Goal: Communication & Community: Connect with others

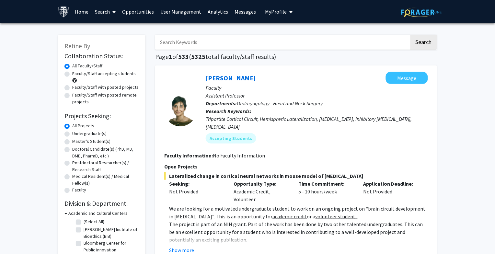
click at [133, 8] on link "Opportunities" at bounding box center [138, 11] width 38 height 23
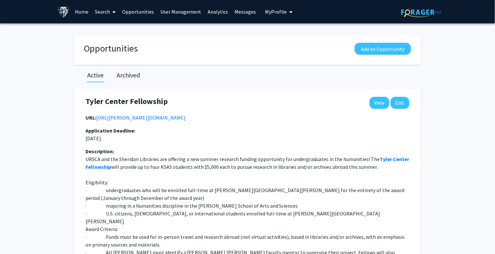
click at [78, 12] on link "Home" at bounding box center [82, 11] width 20 height 23
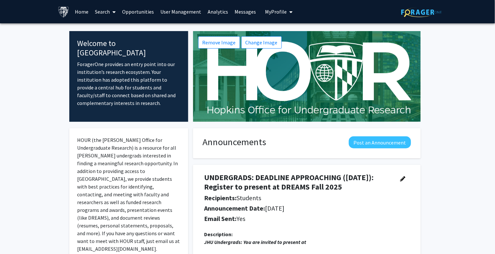
click at [104, 15] on link "Search" at bounding box center [105, 11] width 27 height 23
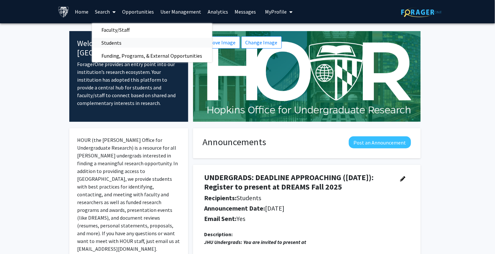
click at [108, 39] on span "Students" at bounding box center [112, 42] width 40 height 13
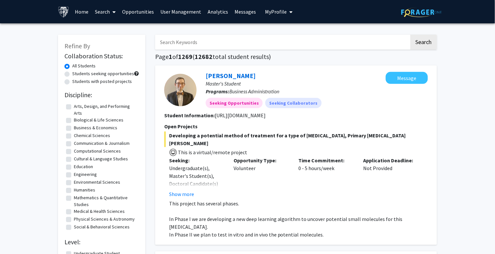
click at [132, 10] on link "Opportunities" at bounding box center [138, 11] width 38 height 23
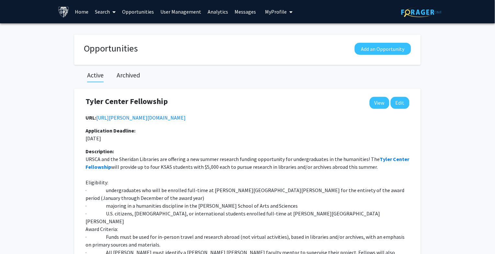
click at [268, 6] on button "My Profile" at bounding box center [279, 11] width 31 height 23
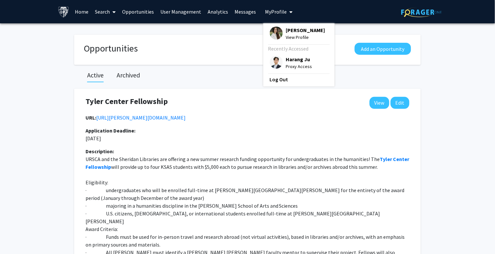
click at [273, 60] on img at bounding box center [276, 62] width 13 height 13
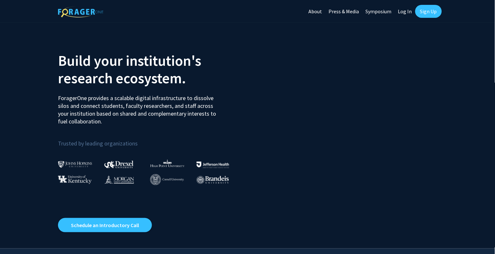
click at [406, 10] on link "Log In" at bounding box center [405, 11] width 20 height 23
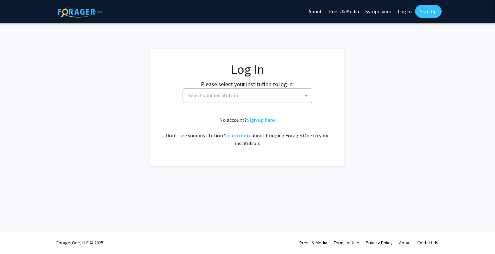
click at [234, 95] on span "Select your institution" at bounding box center [213, 95] width 50 height 6
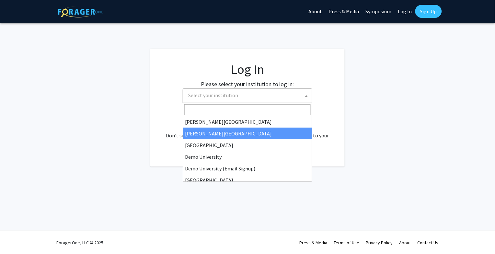
scroll to position [23, 0]
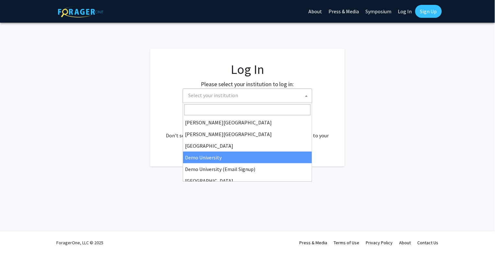
select select "8"
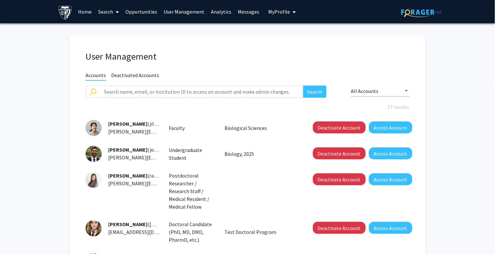
click at [220, 12] on link "Analytics" at bounding box center [221, 11] width 27 height 23
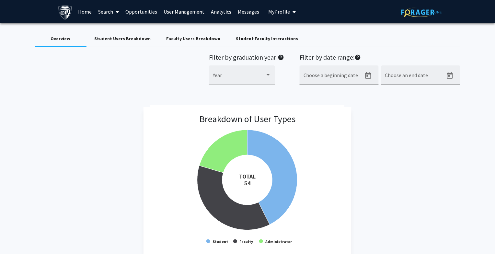
click at [182, 11] on link "User Management" at bounding box center [184, 11] width 47 height 23
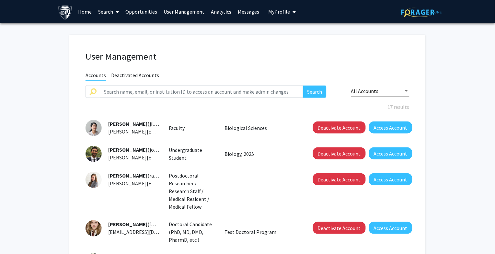
click at [140, 12] on link "Opportunities" at bounding box center [142, 11] width 38 height 23
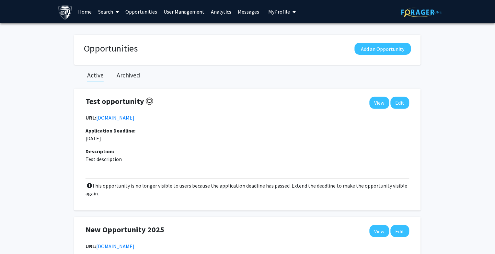
click at [187, 11] on link "User Management" at bounding box center [184, 11] width 47 height 23
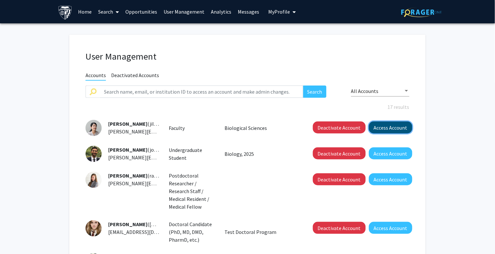
click at [385, 127] on button "Access Account" at bounding box center [390, 128] width 43 height 12
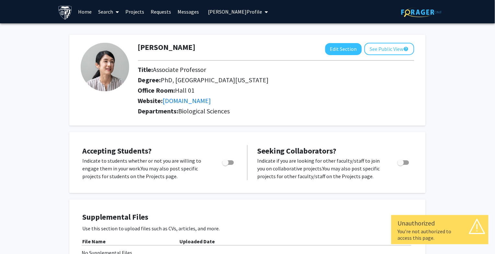
click at [215, 15] on span "Jill Doe's Profile" at bounding box center [235, 11] width 54 height 6
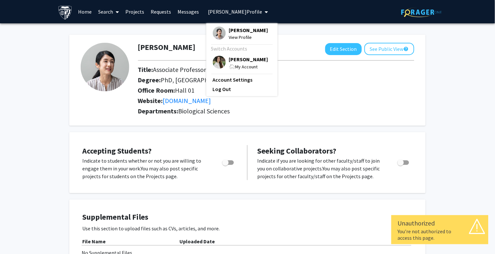
click at [216, 60] on img at bounding box center [219, 62] width 13 height 13
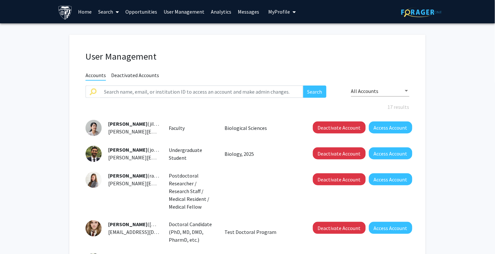
click at [139, 73] on span "Deactivated Accounts" at bounding box center [135, 76] width 48 height 8
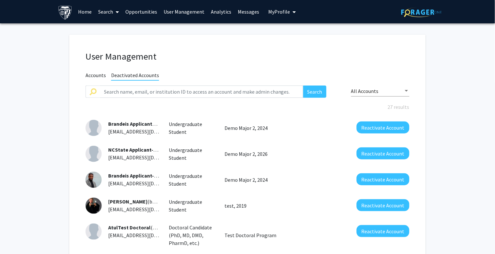
click at [97, 73] on span "Accounts" at bounding box center [96, 76] width 20 height 8
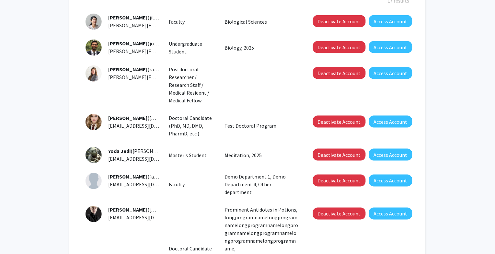
scroll to position [106, 0]
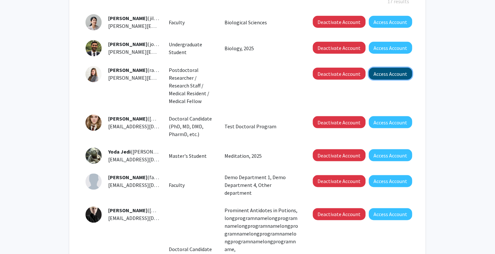
click at [379, 74] on button "Access Account" at bounding box center [390, 74] width 43 height 12
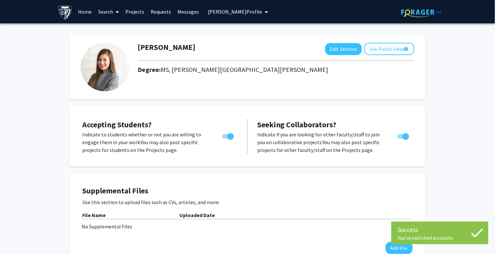
click at [137, 11] on link "Projects" at bounding box center [135, 11] width 25 height 23
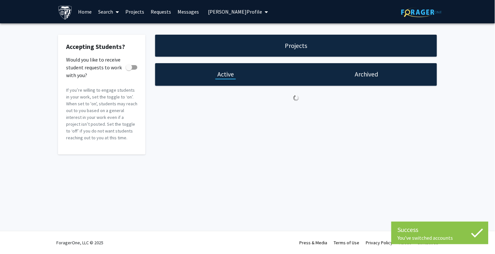
checkbox input "true"
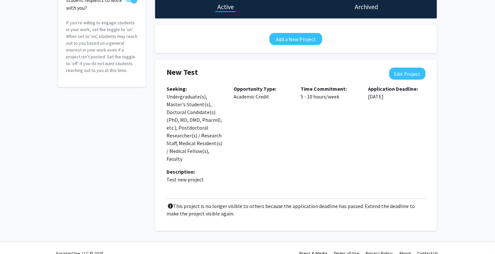
scroll to position [68, 0]
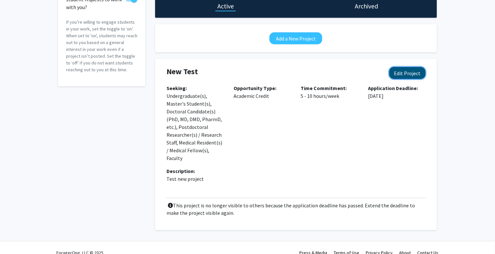
click at [403, 74] on button "Edit Project" at bounding box center [408, 73] width 36 height 12
select select "5 - 10"
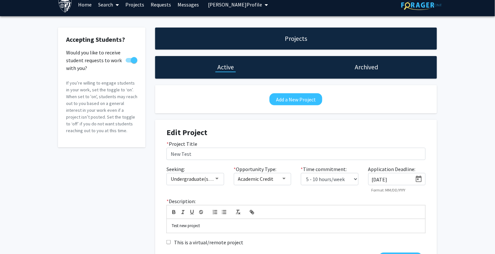
scroll to position [0, 0]
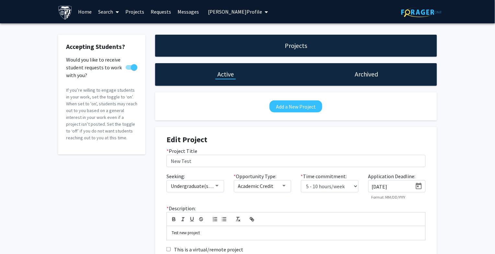
click at [215, 11] on span "Rachel Doe's Profile" at bounding box center [235, 11] width 54 height 6
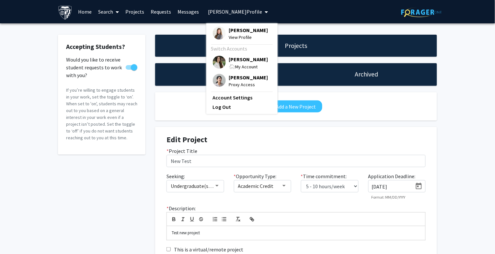
click at [218, 62] on img at bounding box center [219, 62] width 13 height 13
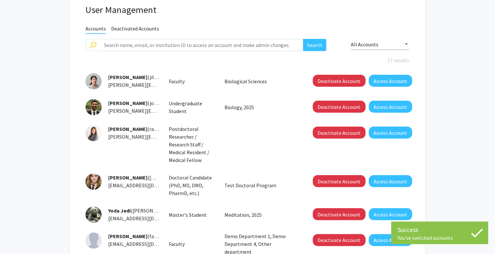
scroll to position [61, 0]
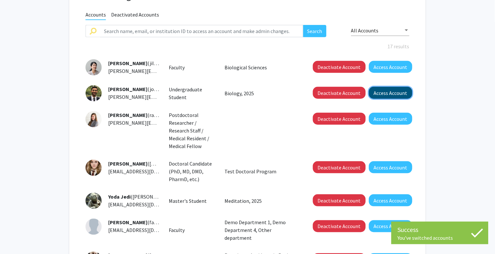
click at [385, 93] on button "Access Account" at bounding box center [390, 93] width 43 height 12
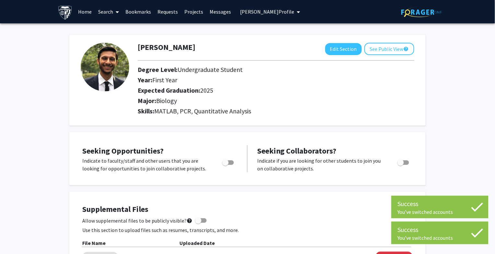
click at [143, 7] on link "Bookmarks" at bounding box center [139, 11] width 32 height 23
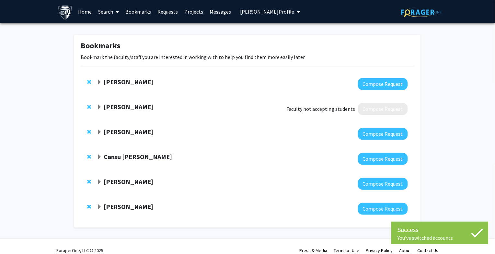
click at [98, 181] on span "Expand Rachel Doe Bookmark" at bounding box center [99, 182] width 5 height 5
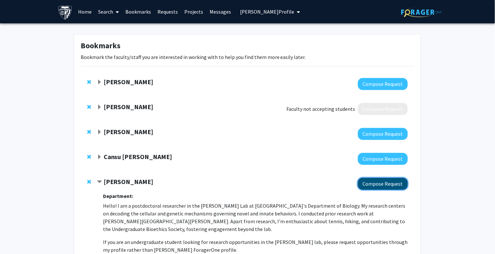
click at [374, 186] on button "Compose Request" at bounding box center [383, 184] width 50 height 12
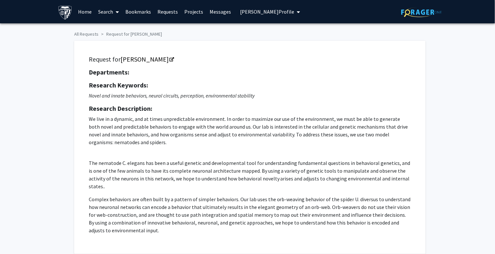
click at [252, 12] on span "Joe Doe's Profile" at bounding box center [268, 11] width 54 height 6
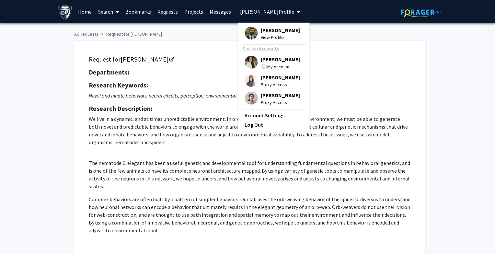
click at [246, 84] on img at bounding box center [251, 80] width 13 height 13
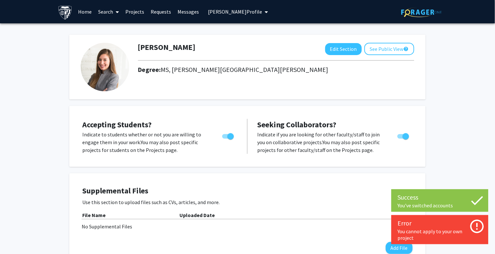
click at [135, 11] on link "Projects" at bounding box center [135, 11] width 25 height 23
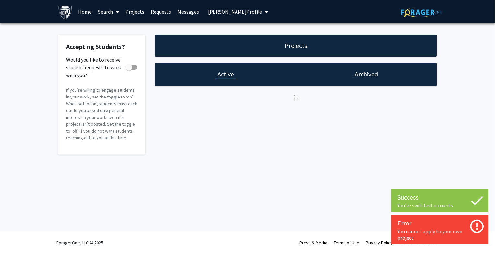
checkbox input "true"
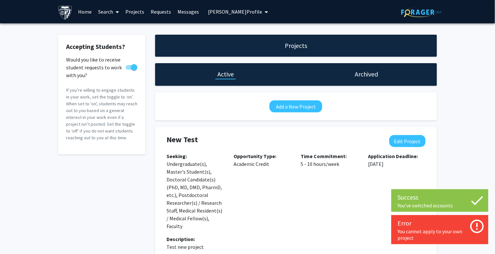
click at [403, 133] on div "New Test Edit Project Seeking: Undergraduate(s), Master's Student(s), Doctoral …" at bounding box center [296, 213] width 272 height 172
click at [315, 104] on button "Add a New Project" at bounding box center [296, 107] width 53 height 12
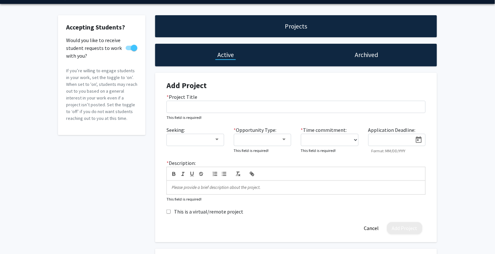
scroll to position [55, 0]
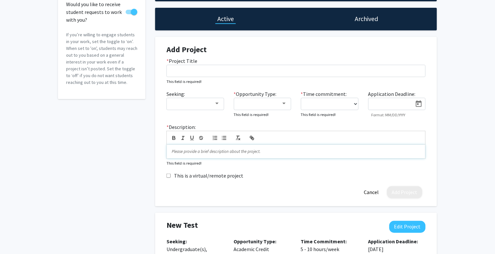
click at [246, 154] on p at bounding box center [296, 152] width 249 height 6
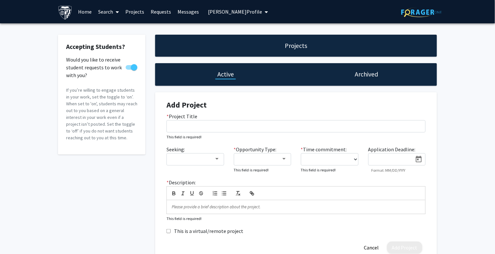
click at [225, 6] on button "Rachel Doe's Profile" at bounding box center [239, 11] width 64 height 23
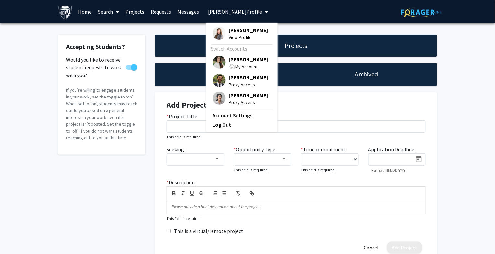
click at [218, 76] on img at bounding box center [219, 80] width 13 height 13
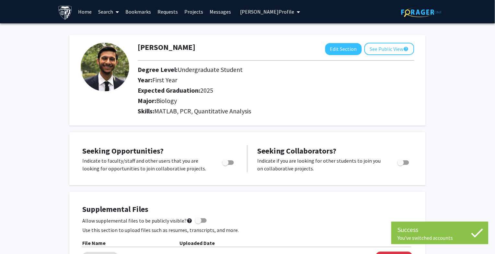
click at [171, 9] on link "Requests" at bounding box center [168, 11] width 27 height 23
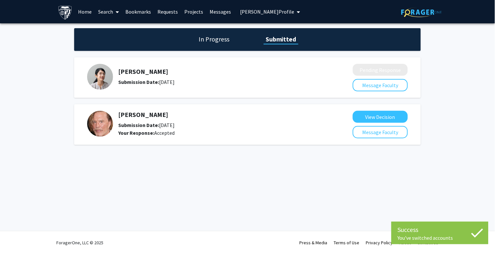
click at [139, 11] on link "Bookmarks" at bounding box center [139, 11] width 32 height 23
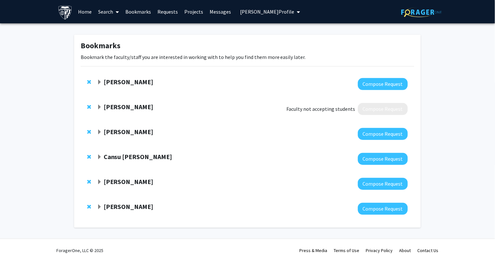
click at [99, 180] on span "Expand Rachel Doe Bookmark" at bounding box center [99, 182] width 5 height 5
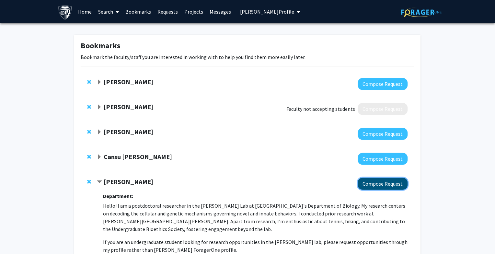
click at [392, 184] on button "Compose Request" at bounding box center [383, 184] width 50 height 12
